Goal: Entertainment & Leisure: Consume media (video, audio)

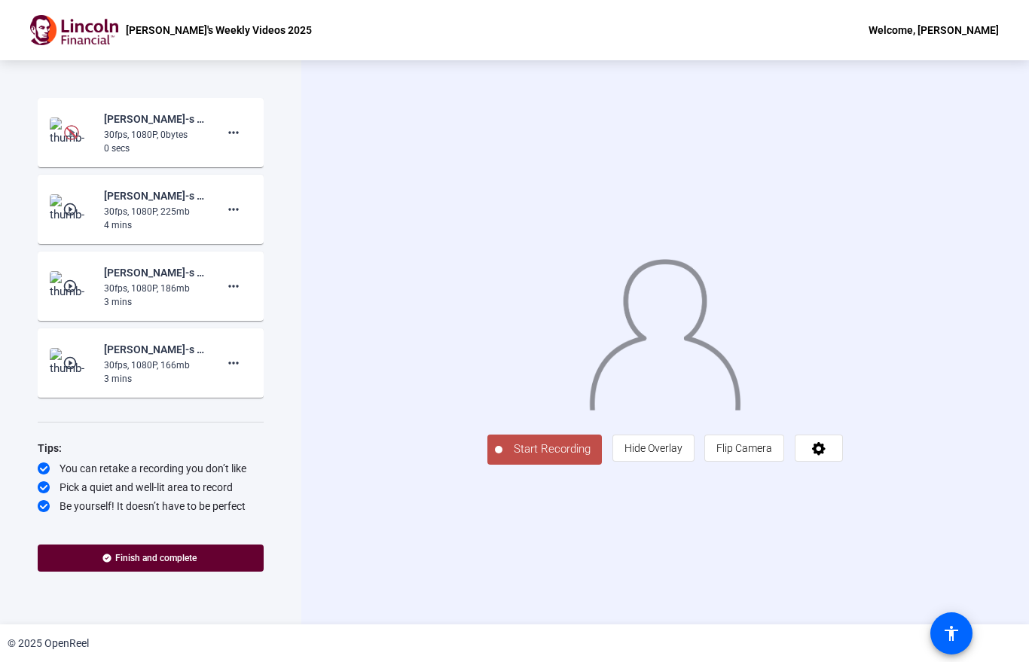
click at [145, 139] on div "30fps, 1080P, 0bytes" at bounding box center [154, 135] width 101 height 14
click at [78, 130] on img at bounding box center [71, 132] width 15 height 15
click at [176, 128] on div "30fps, 1080P, 0bytes" at bounding box center [154, 135] width 101 height 14
click at [141, 135] on div "30fps, 1080P, 0bytes" at bounding box center [154, 135] width 101 height 14
click at [72, 133] on img at bounding box center [71, 132] width 15 height 15
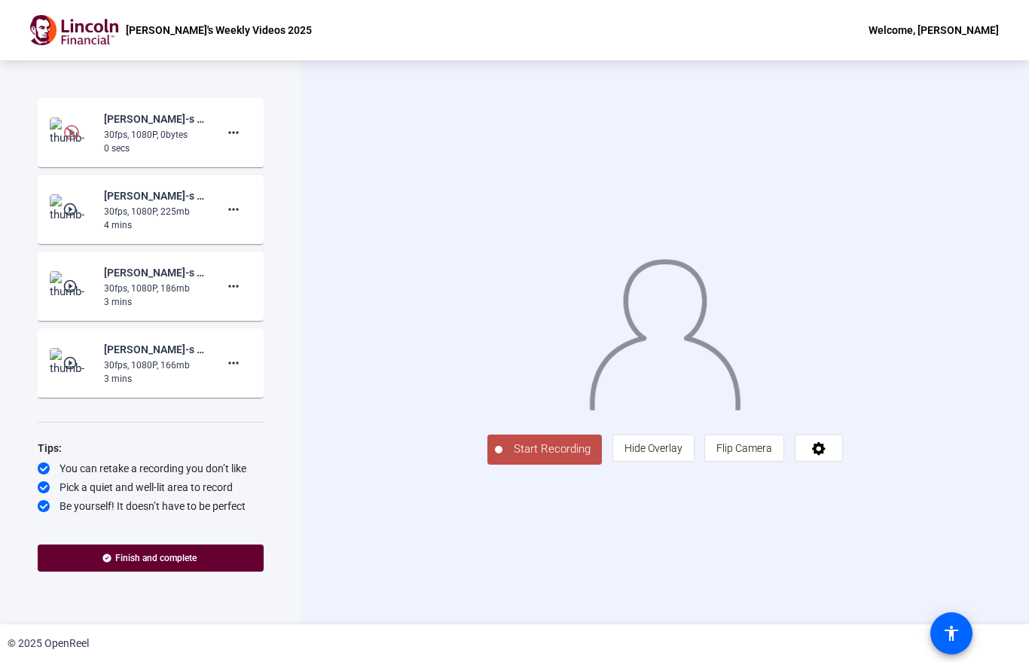
click at [72, 206] on mat-icon "play_circle_outline" at bounding box center [72, 209] width 18 height 15
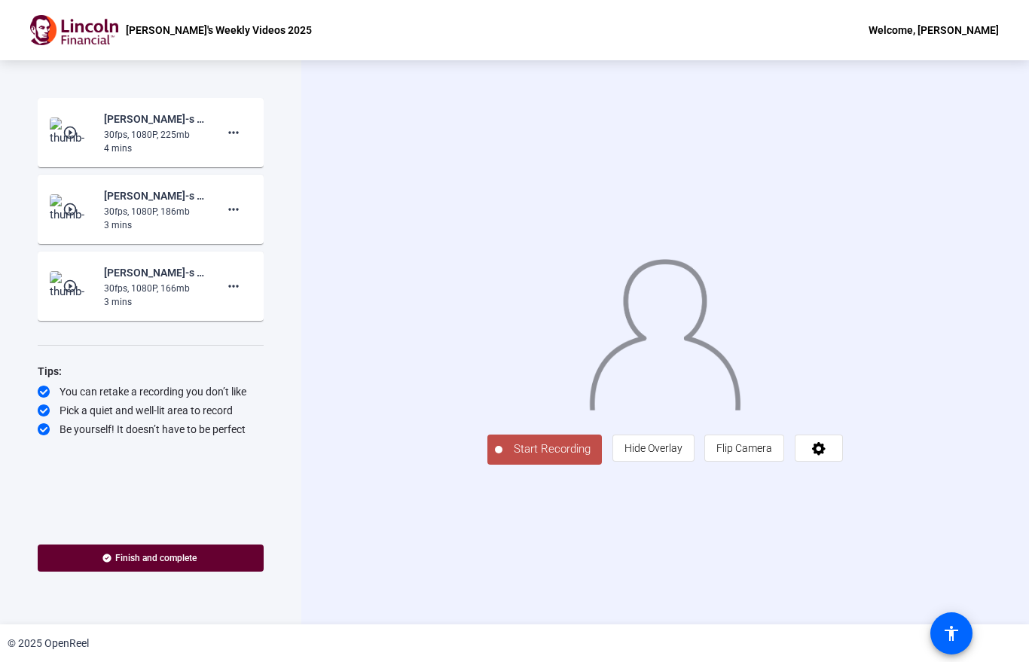
click at [80, 135] on mat-icon "play_circle_outline" at bounding box center [72, 132] width 18 height 15
